Goal: Task Accomplishment & Management: Complete application form

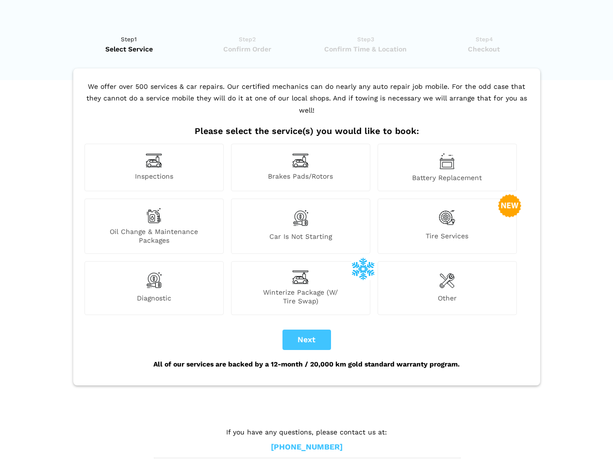
click at [154, 167] on img at bounding box center [154, 160] width 16 height 15
click at [300, 167] on img at bounding box center [300, 160] width 16 height 15
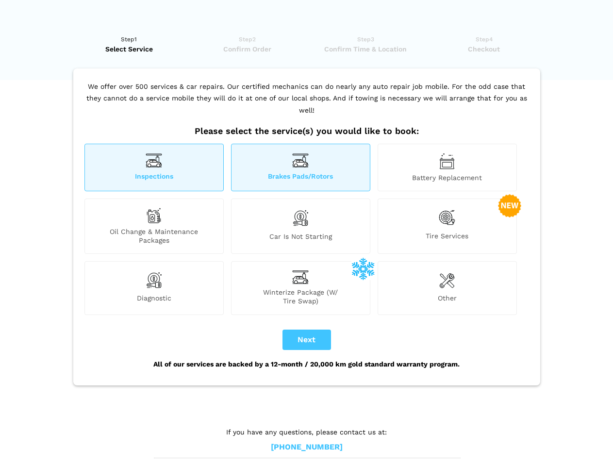
click at [447, 167] on img at bounding box center [447, 161] width 16 height 16
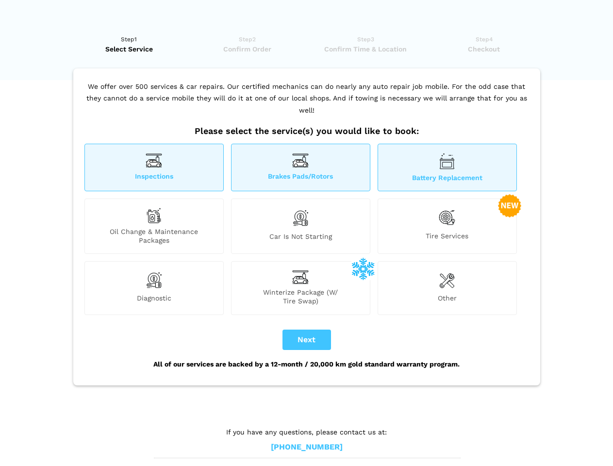
click at [154, 226] on div "Oil Change & Maintenance Packages" at bounding box center [153, 225] width 139 height 55
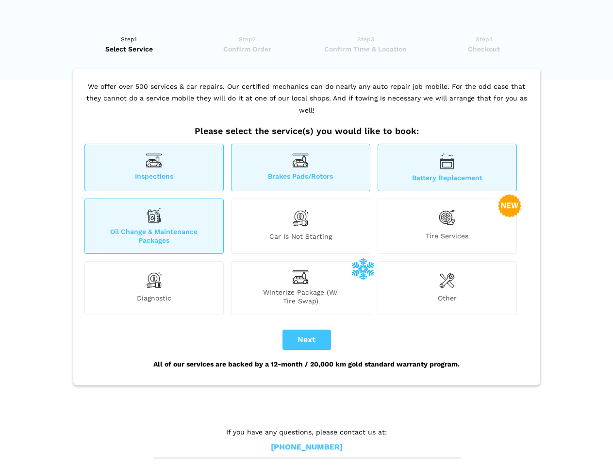
click at [300, 226] on img at bounding box center [300, 218] width 16 height 20
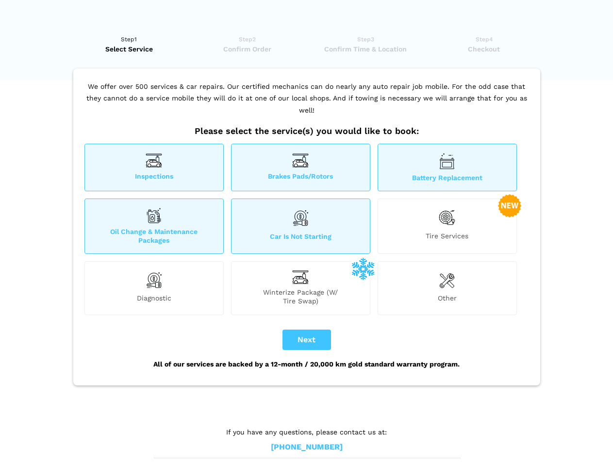
click at [447, 226] on img at bounding box center [447, 218] width 16 height 20
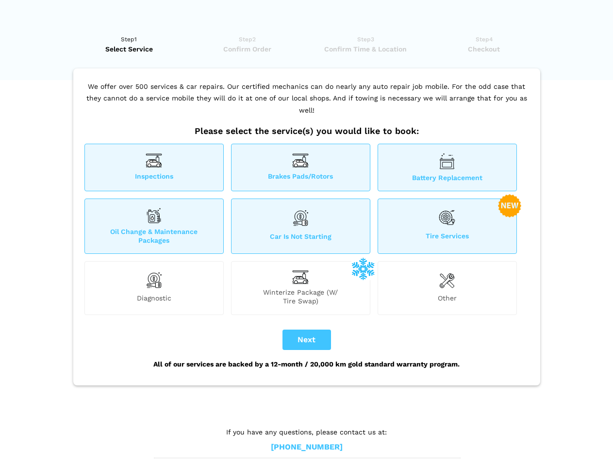
click at [154, 288] on img at bounding box center [154, 279] width 16 height 19
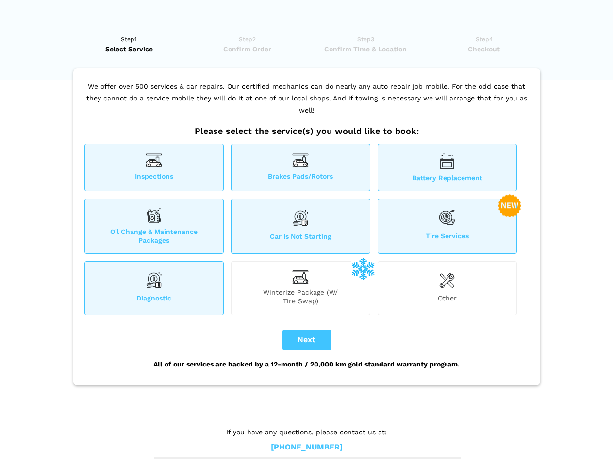
click at [300, 288] on span "Winterize Package (W/ Tire Swap)" at bounding box center [300, 296] width 138 height 17
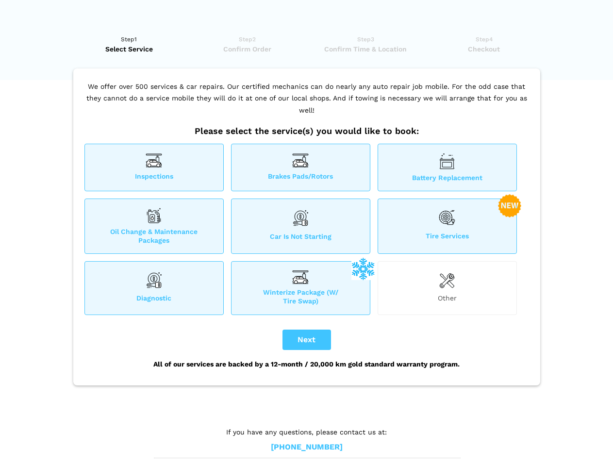
click at [447, 288] on img at bounding box center [447, 279] width 16 height 19
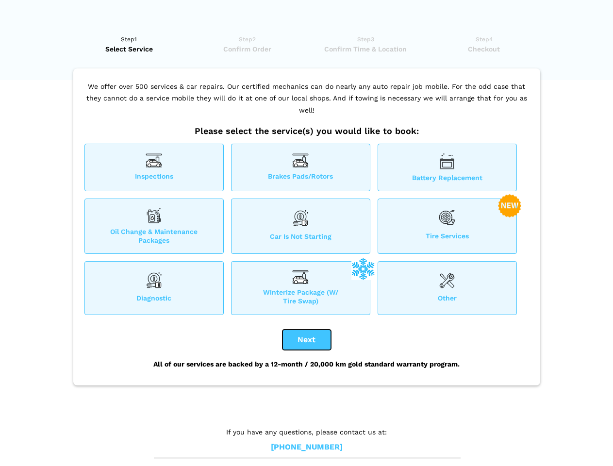
click at [307, 340] on button "Next" at bounding box center [306, 339] width 49 height 20
checkbox input "true"
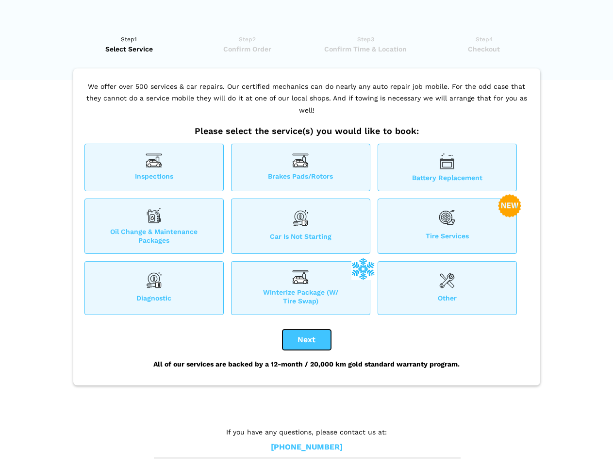
checkbox input "true"
